Goal: Navigation & Orientation: Find specific page/section

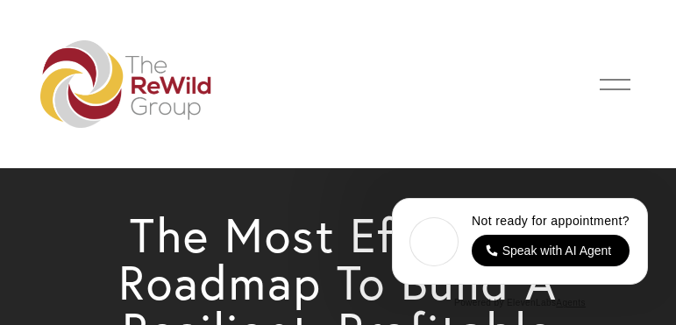
click at [613, 86] on div at bounding box center [615, 84] width 31 height 31
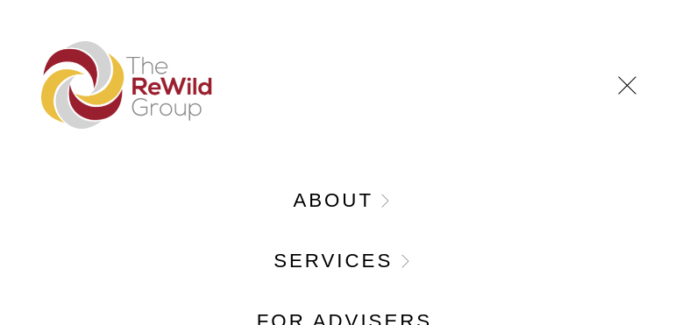
click at [322, 200] on link "Folder: About" at bounding box center [344, 200] width 103 height 19
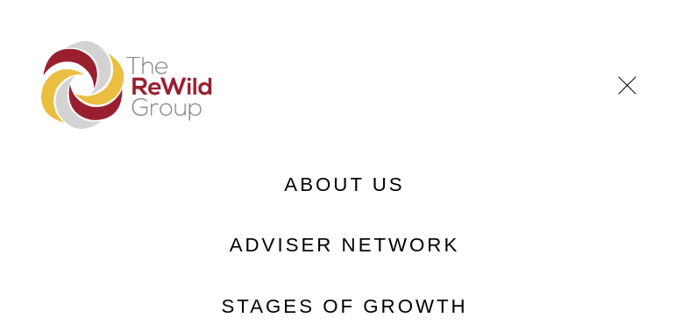
scroll to position [88, 0]
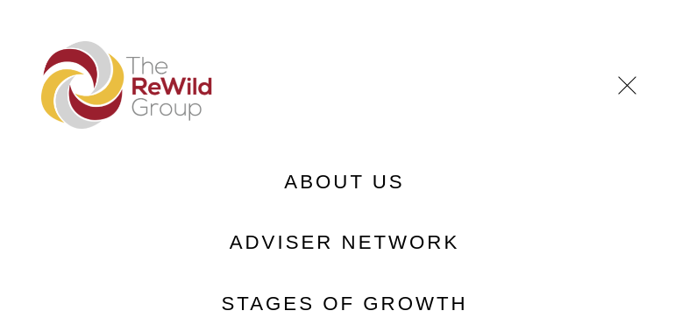
click at [314, 242] on link "Adviser Network" at bounding box center [345, 243] width 231 height 19
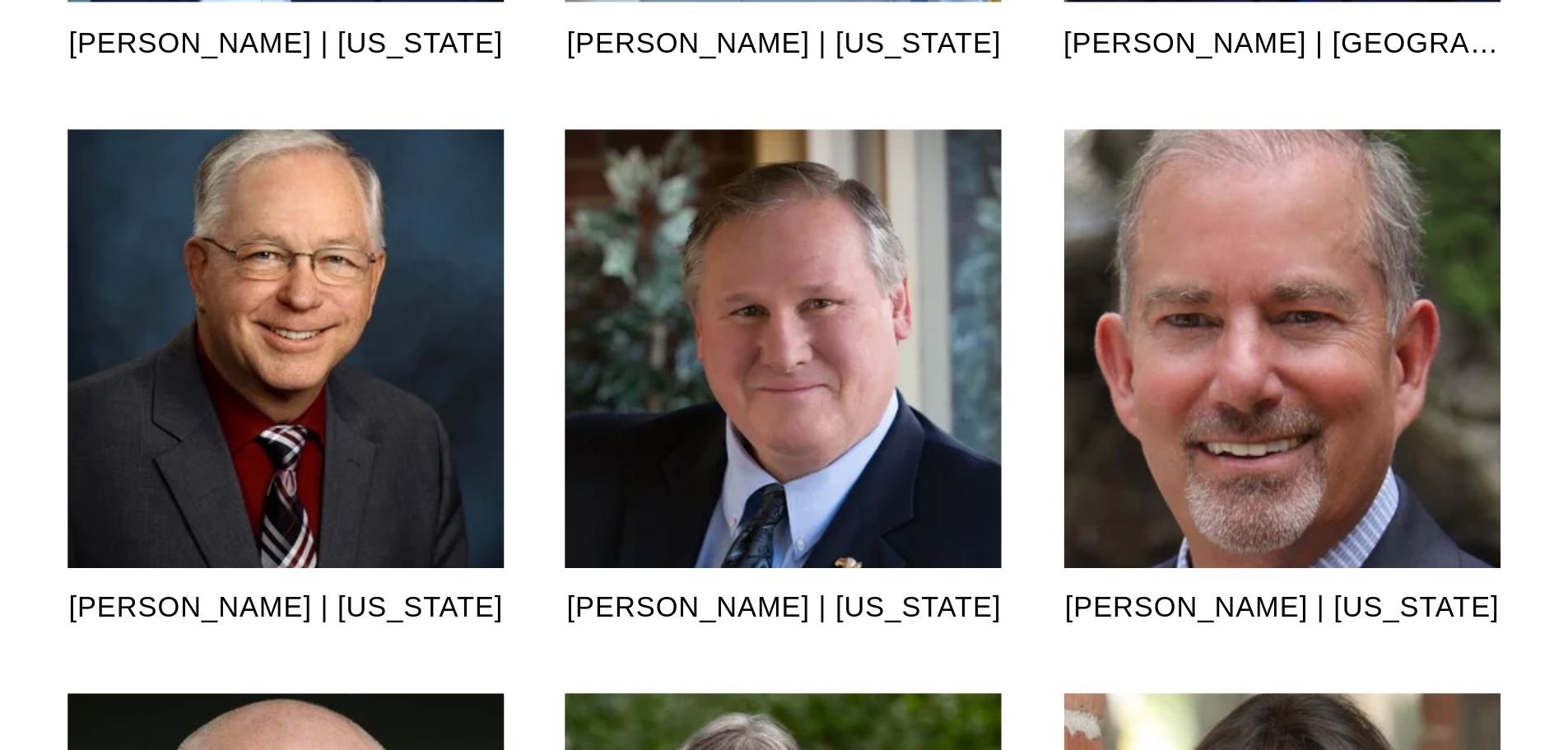
scroll to position [2305, 0]
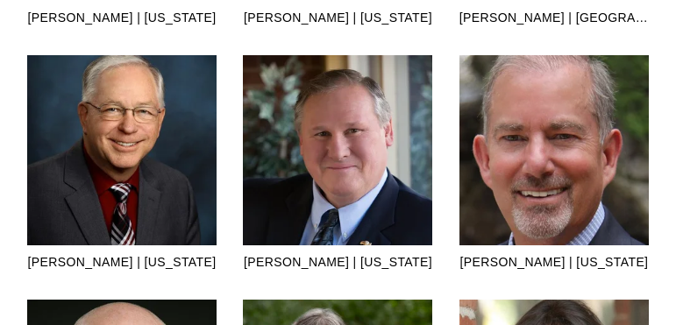
click at [345, 189] on img at bounding box center [337, 197] width 189 height 284
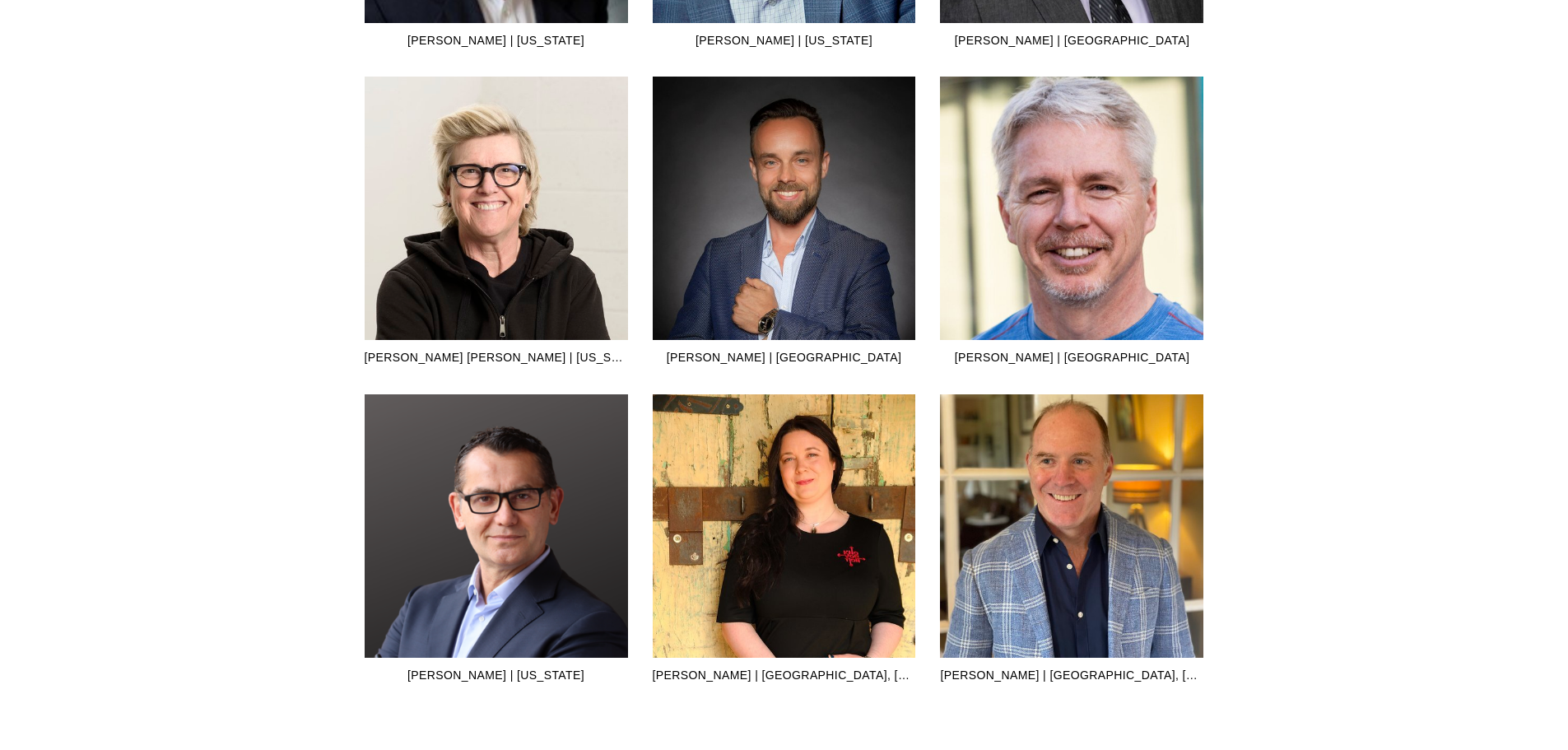
scroll to position [4528, 0]
